Goal: Transaction & Acquisition: Book appointment/travel/reservation

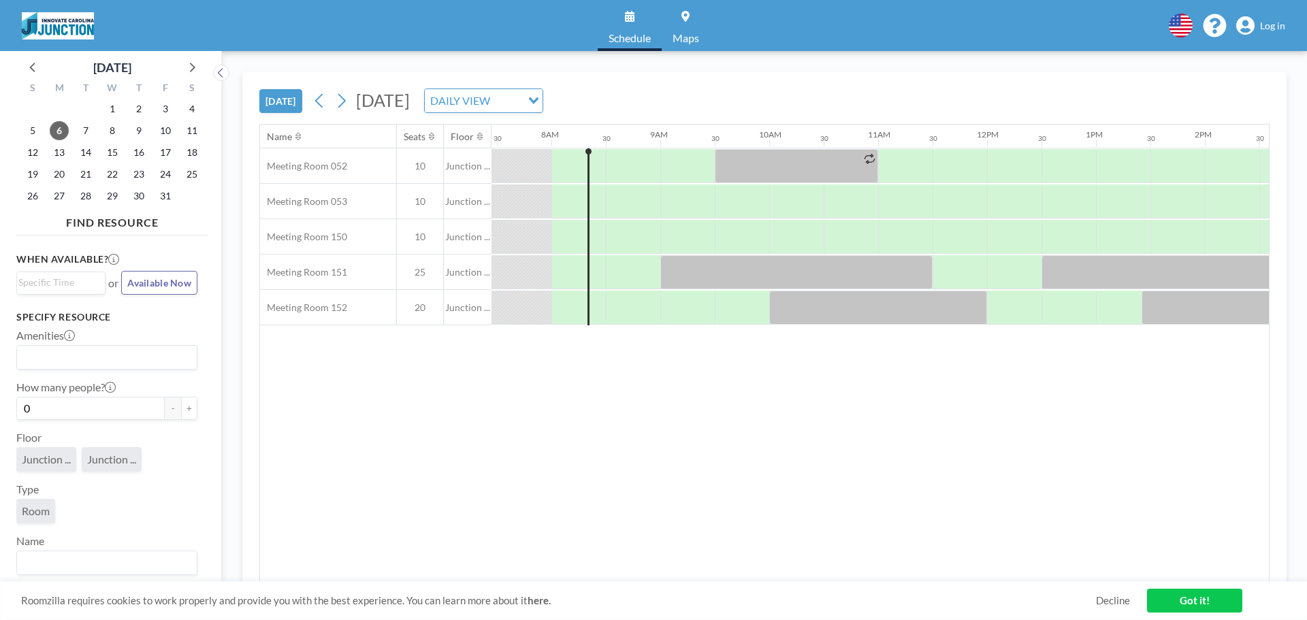
scroll to position [0, 817]
click at [1268, 25] on span "Log in" at bounding box center [1272, 26] width 25 height 12
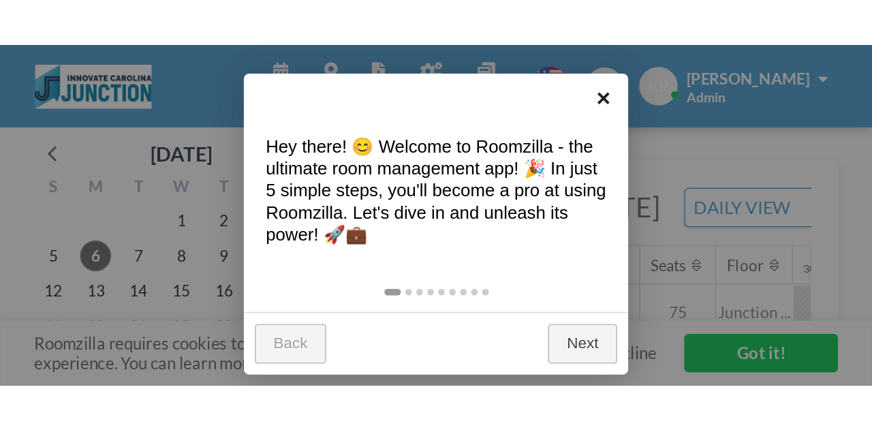
scroll to position [0, 817]
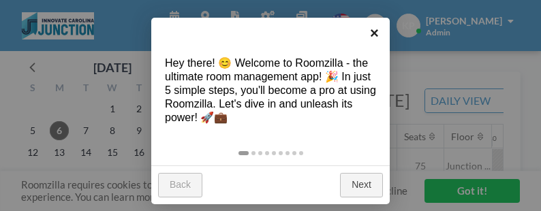
click at [376, 25] on link "×" at bounding box center [374, 33] width 31 height 31
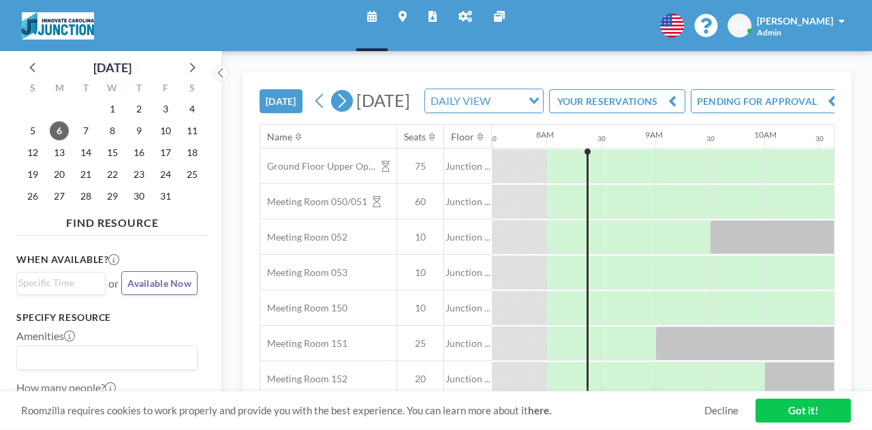
click at [351, 112] on button at bounding box center [342, 101] width 22 height 22
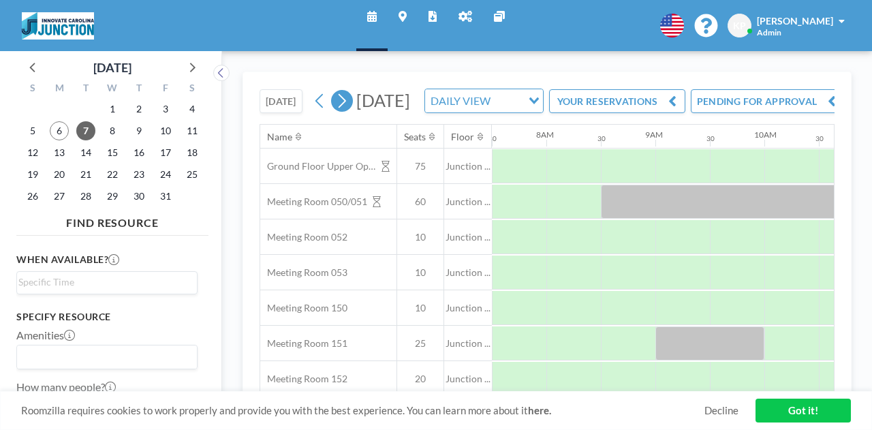
click at [350, 112] on button at bounding box center [342, 101] width 22 height 22
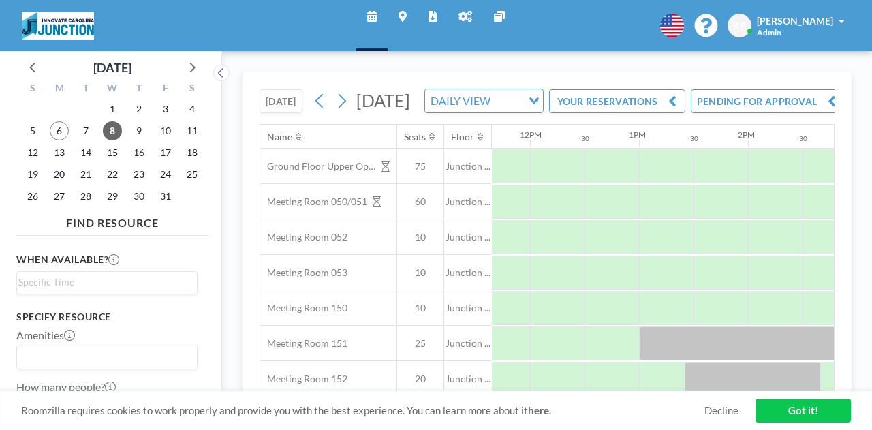
scroll to position [0, 1272]
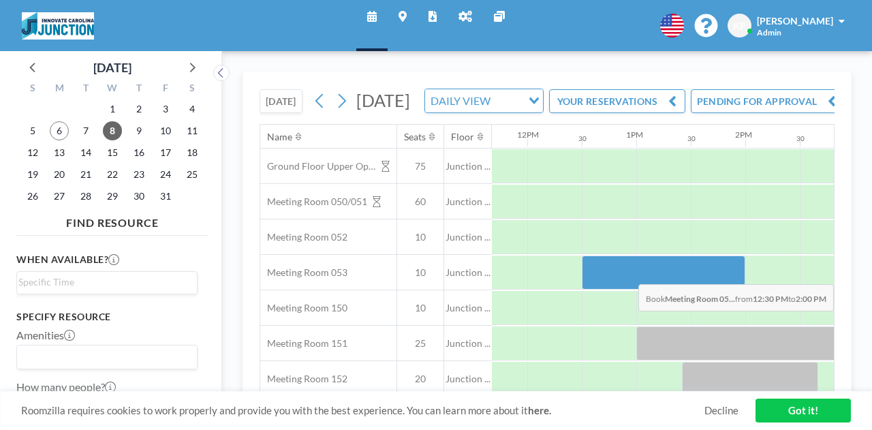
drag, startPoint x: 624, startPoint y: 311, endPoint x: 701, endPoint y: 313, distance: 77.6
click at [540, 210] on div at bounding box center [663, 272] width 163 height 34
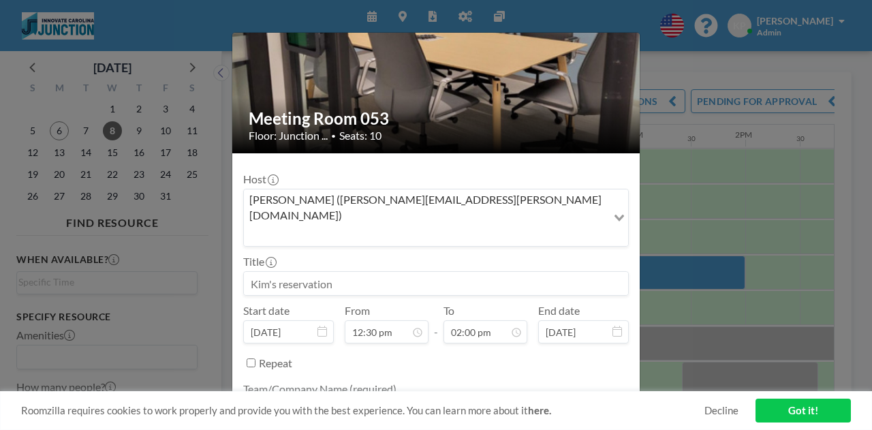
scroll to position [169, 0]
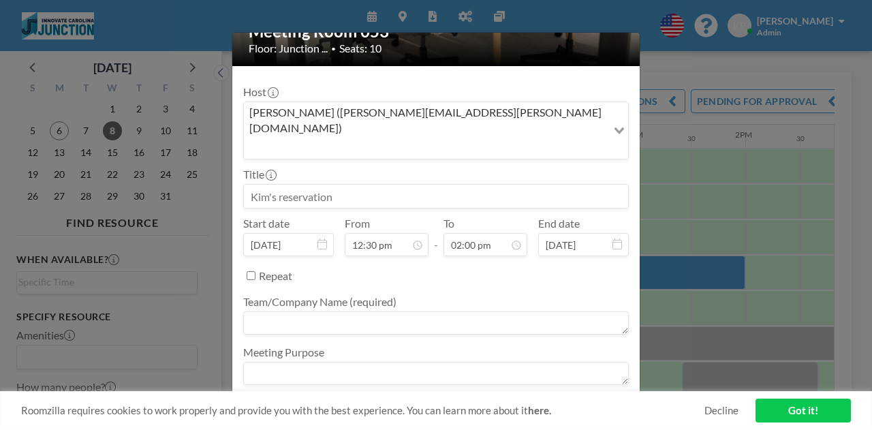
click at [540, 210] on button "BOOK NOW" at bounding box center [594, 410] width 69 height 24
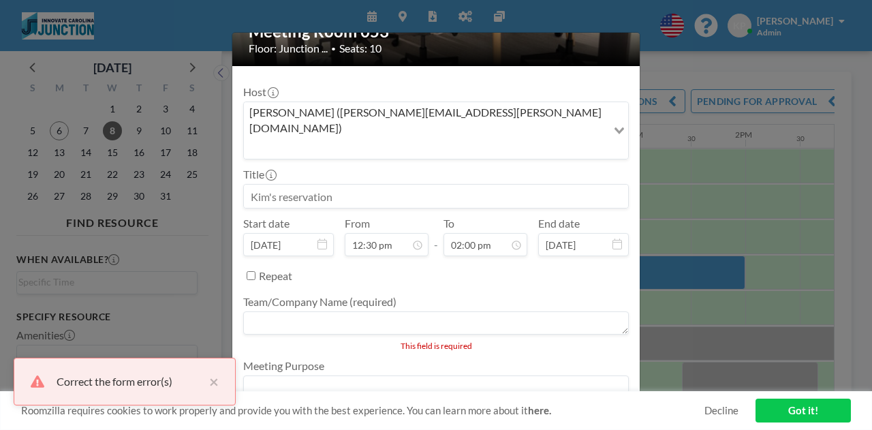
click at [313, 185] on input at bounding box center [436, 196] width 384 height 23
drag, startPoint x: 313, startPoint y: 167, endPoint x: 285, endPoint y: 165, distance: 28.6
click at [285, 185] on input at bounding box center [436, 196] width 384 height 23
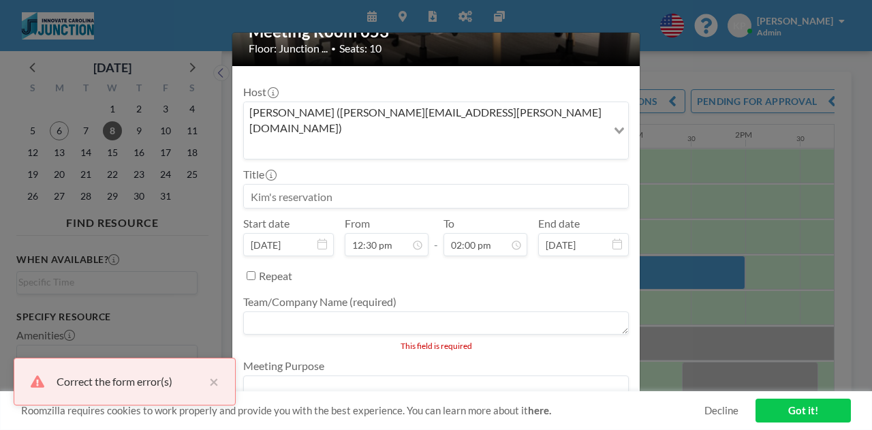
click at [285, 185] on input at bounding box center [436, 196] width 384 height 23
click at [540, 210] on textarea at bounding box center [435, 322] width 385 height 23
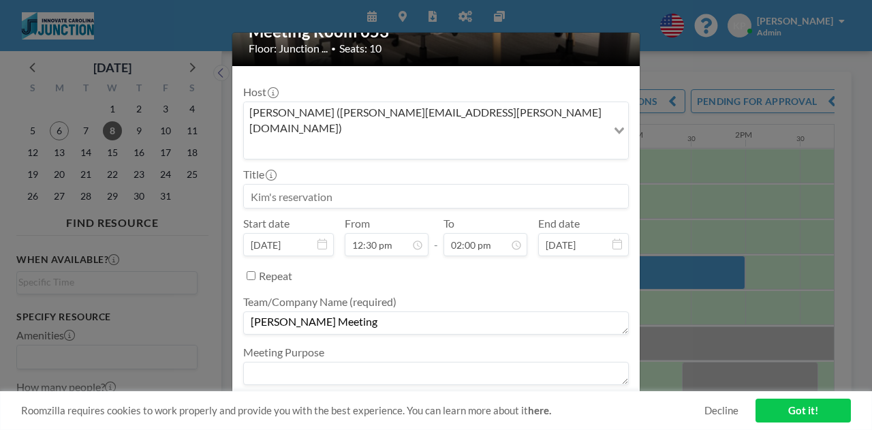
type textarea "[PERSON_NAME] Meeting"
drag, startPoint x: 539, startPoint y: 302, endPoint x: 542, endPoint y: 279, distance: 23.3
click at [540, 210] on button "BOOK NOW" at bounding box center [594, 410] width 69 height 24
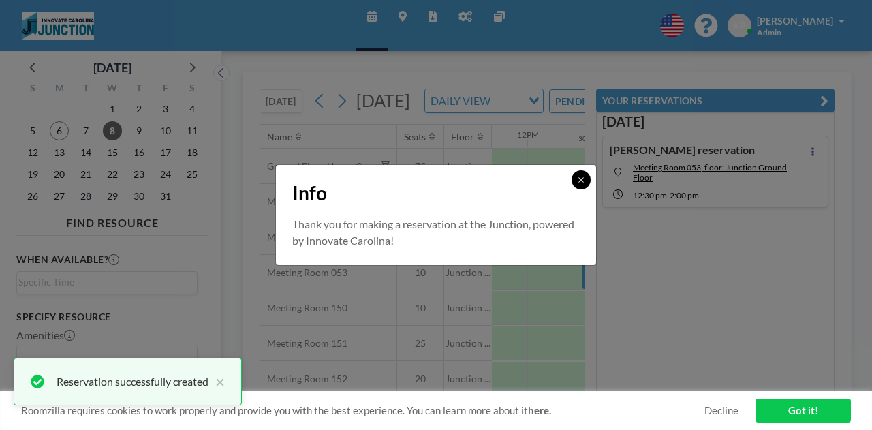
click at [540, 173] on div "Info" at bounding box center [436, 190] width 320 height 51
click at [540, 187] on button at bounding box center [580, 179] width 19 height 19
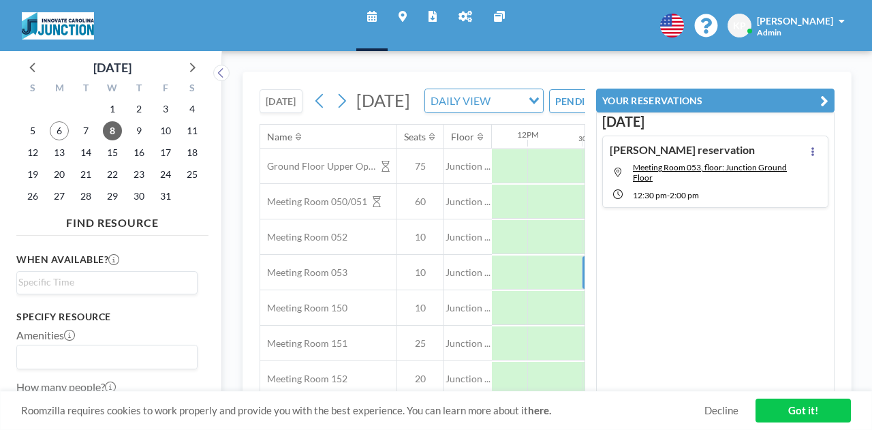
click at [540, 210] on div "[DATE] [PERSON_NAME] reservation Meeting Room 053, floor: Junction Ground Floor…" at bounding box center [715, 252] width 238 height 280
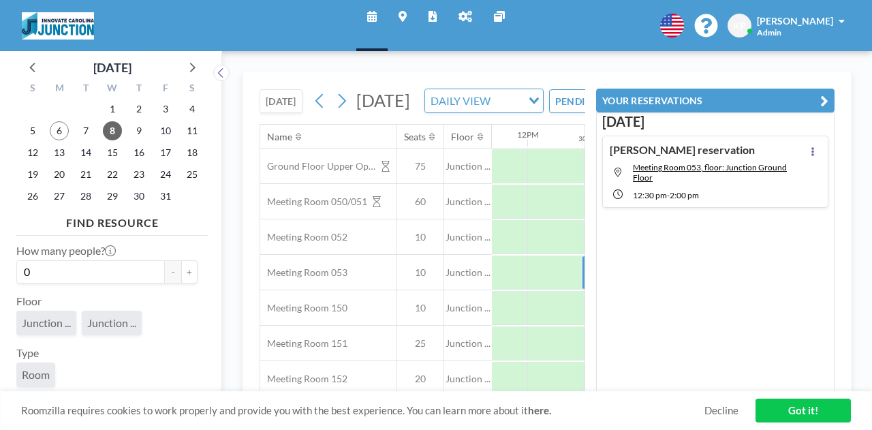
scroll to position [107, 0]
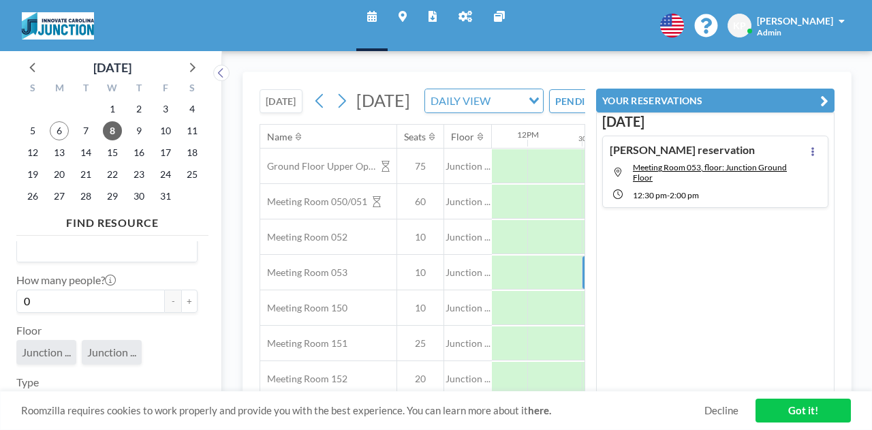
click at [433, 11] on icon at bounding box center [432, 16] width 8 height 11
